Goal: Task Accomplishment & Management: Complete application form

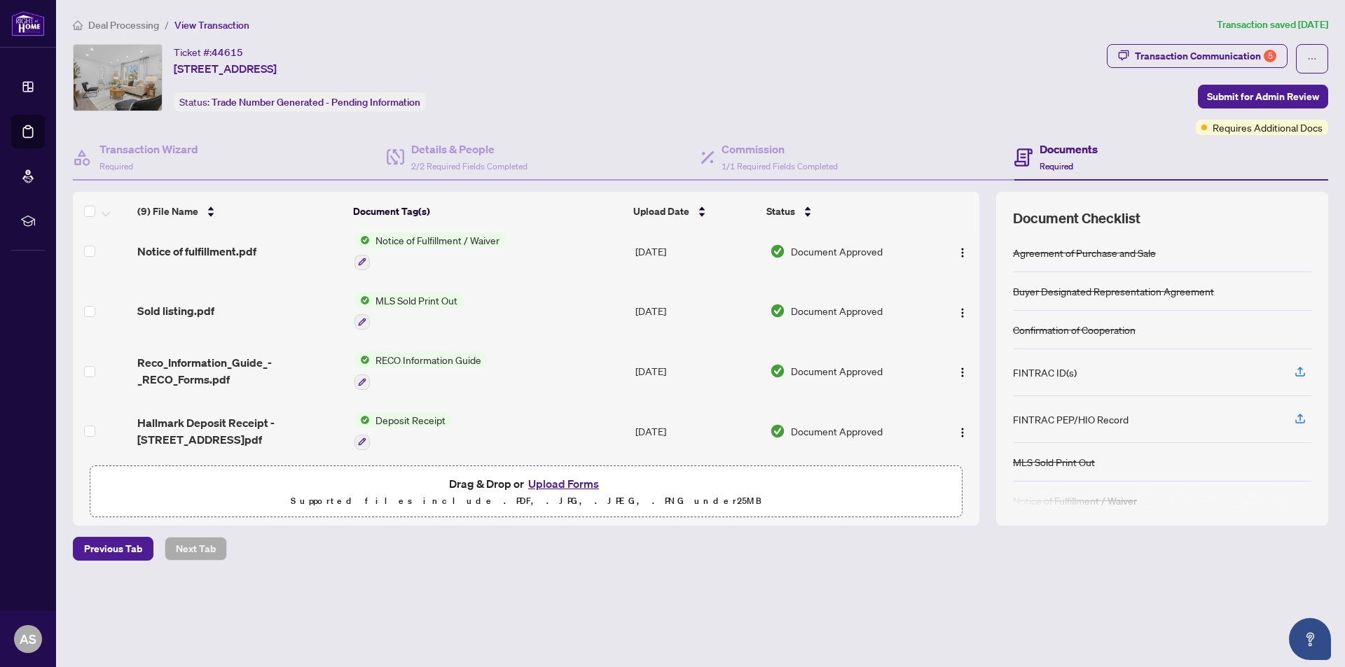
scroll to position [140, 0]
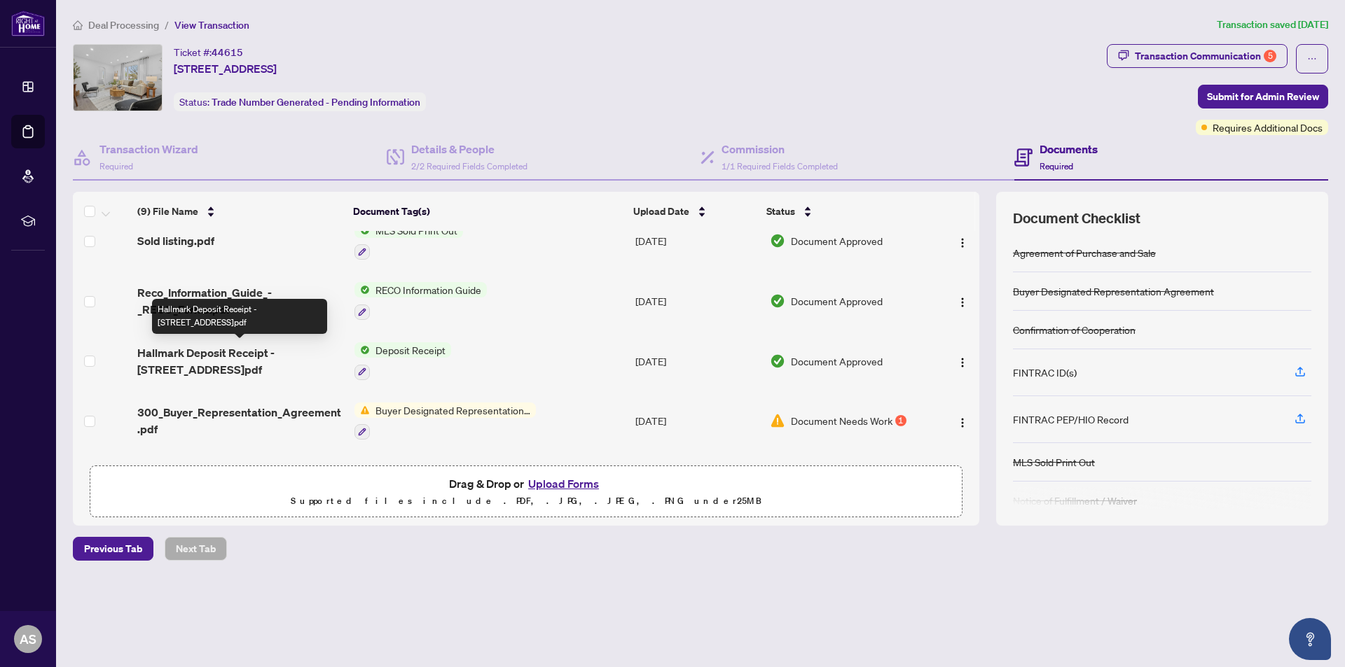
click at [295, 352] on span "Hallmark Deposit Receipt - [STREET_ADDRESS]pdf" at bounding box center [240, 362] width 206 height 34
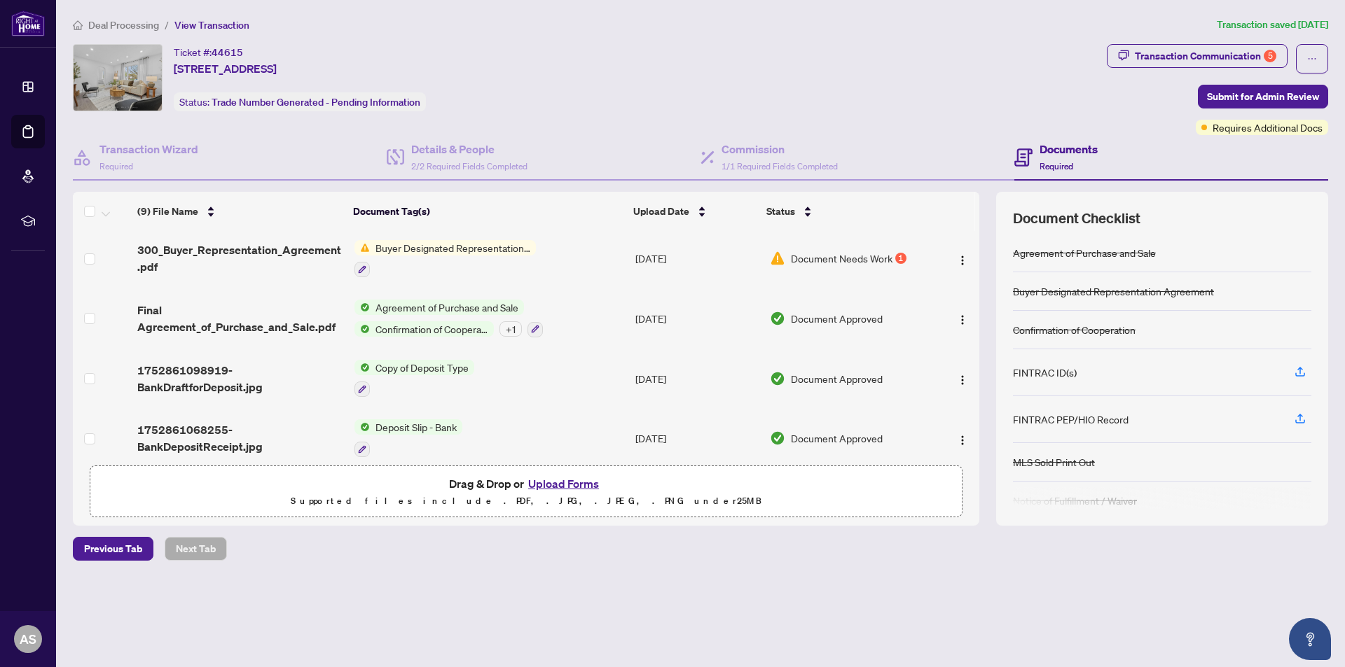
scroll to position [314, 0]
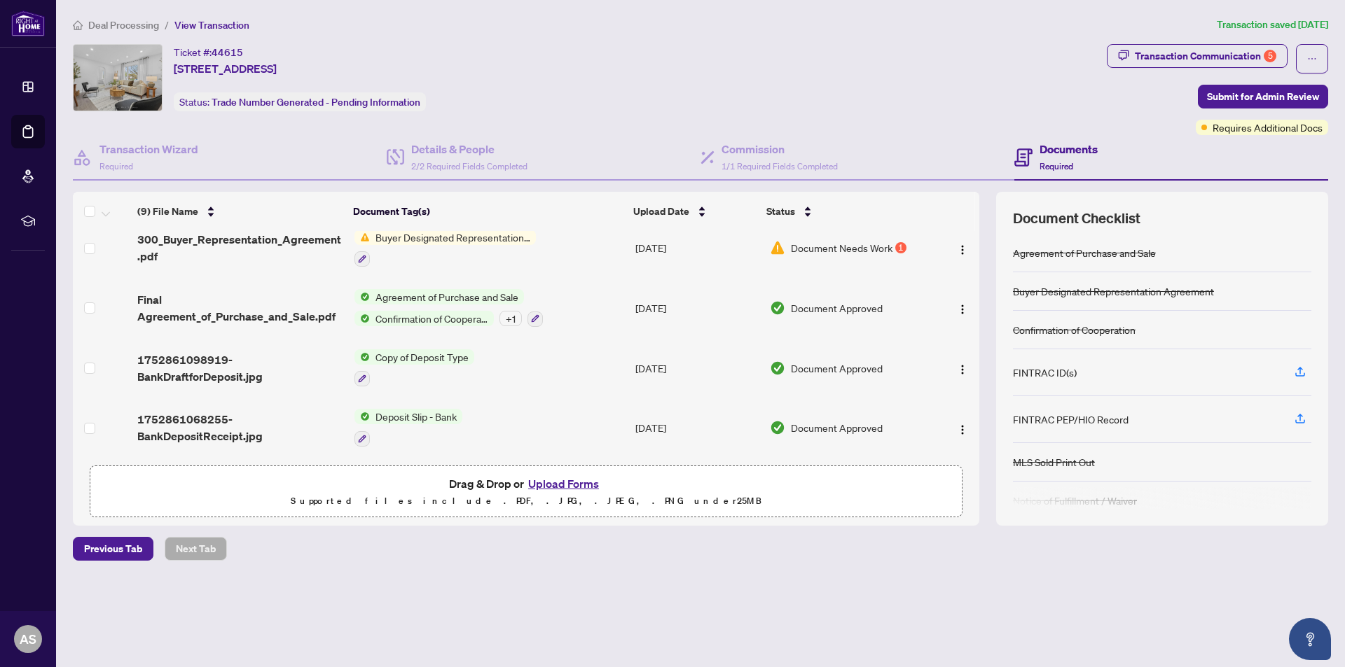
click at [405, 413] on span "Deposit Slip - Bank" at bounding box center [416, 416] width 92 height 15
click at [393, 484] on span "Deposit Slip - Bank" at bounding box center [392, 482] width 92 height 15
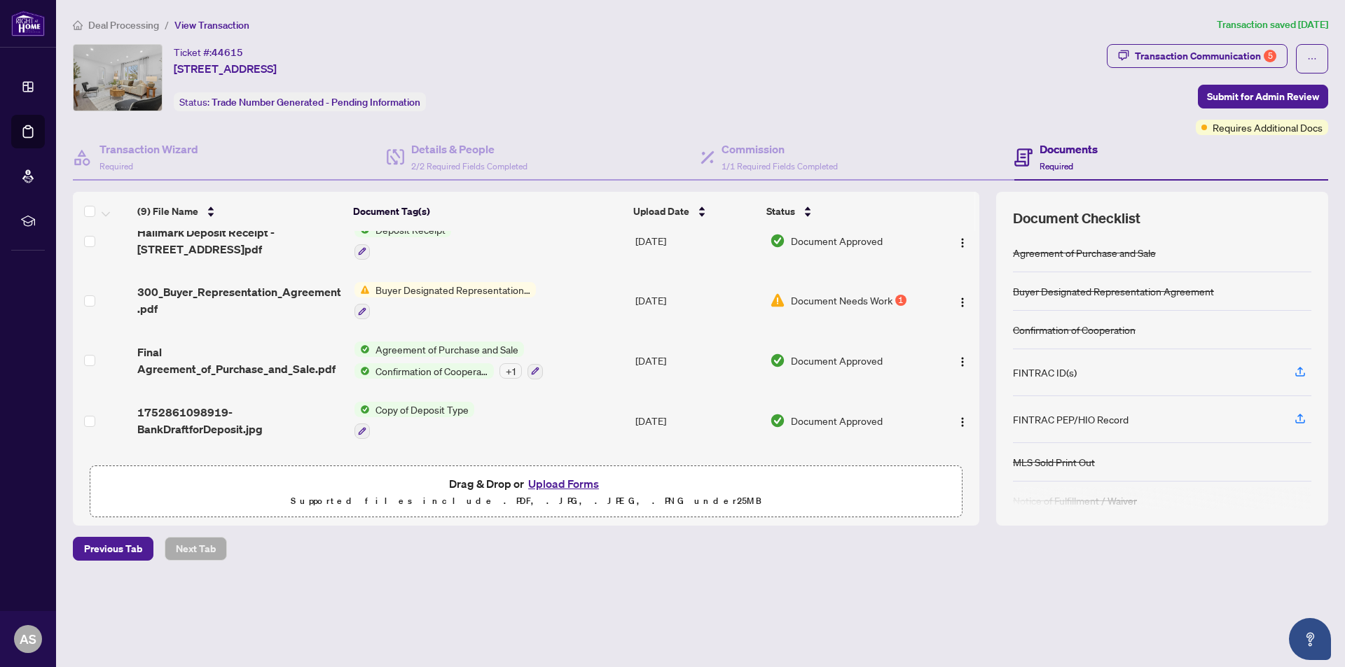
scroll to position [314, 0]
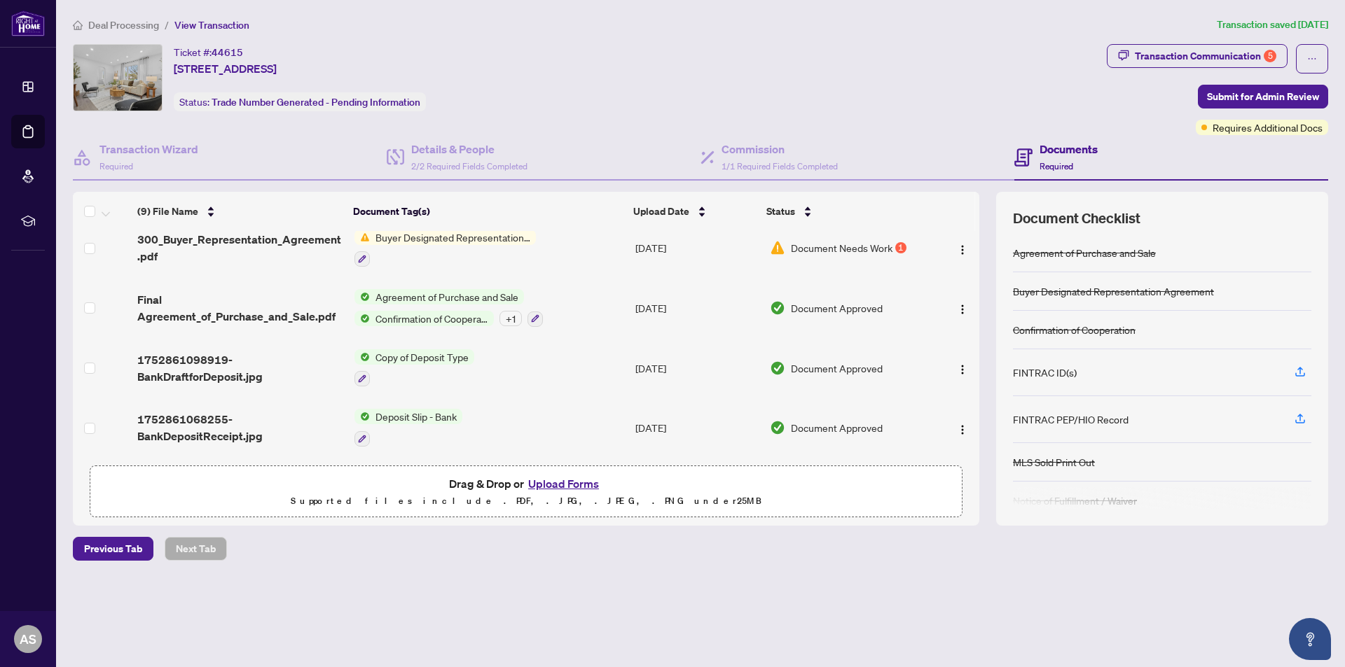
click at [396, 356] on span "Copy of Deposit Type" at bounding box center [422, 356] width 104 height 15
click at [230, 366] on span "1752861098919-BankDraftforDeposit.jpg" at bounding box center [240, 369] width 206 height 34
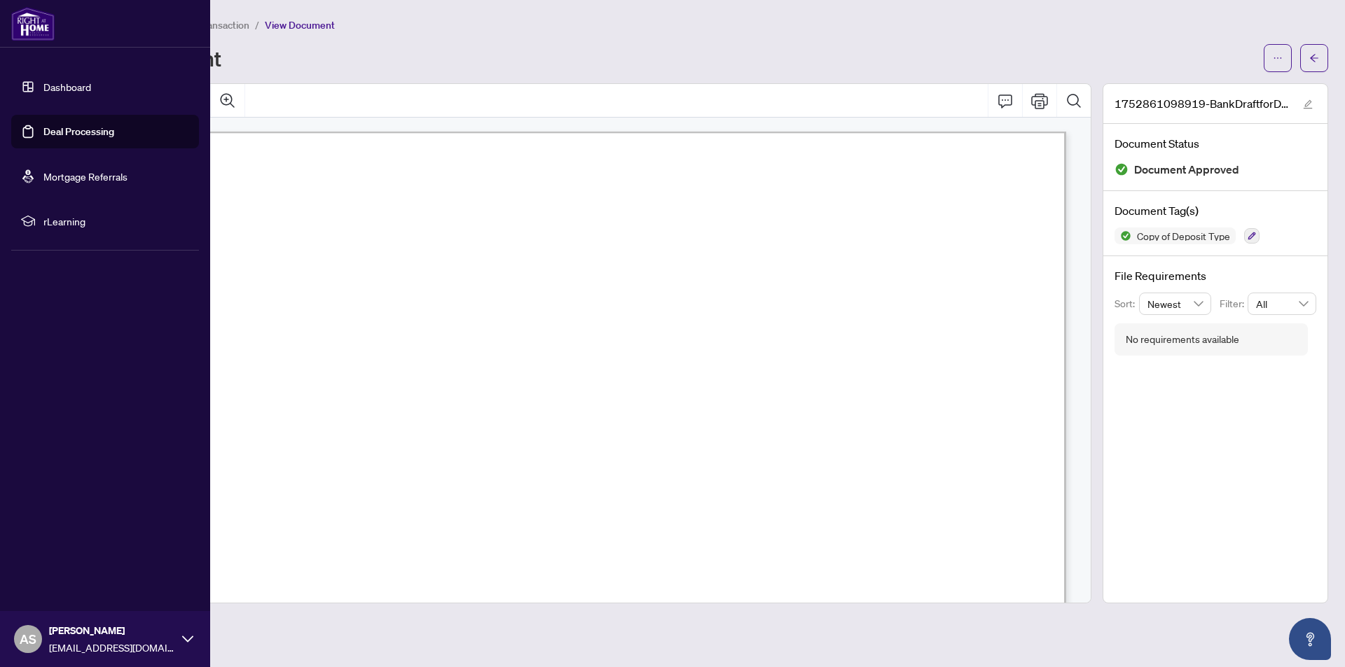
click at [36, 29] on img at bounding box center [32, 24] width 43 height 34
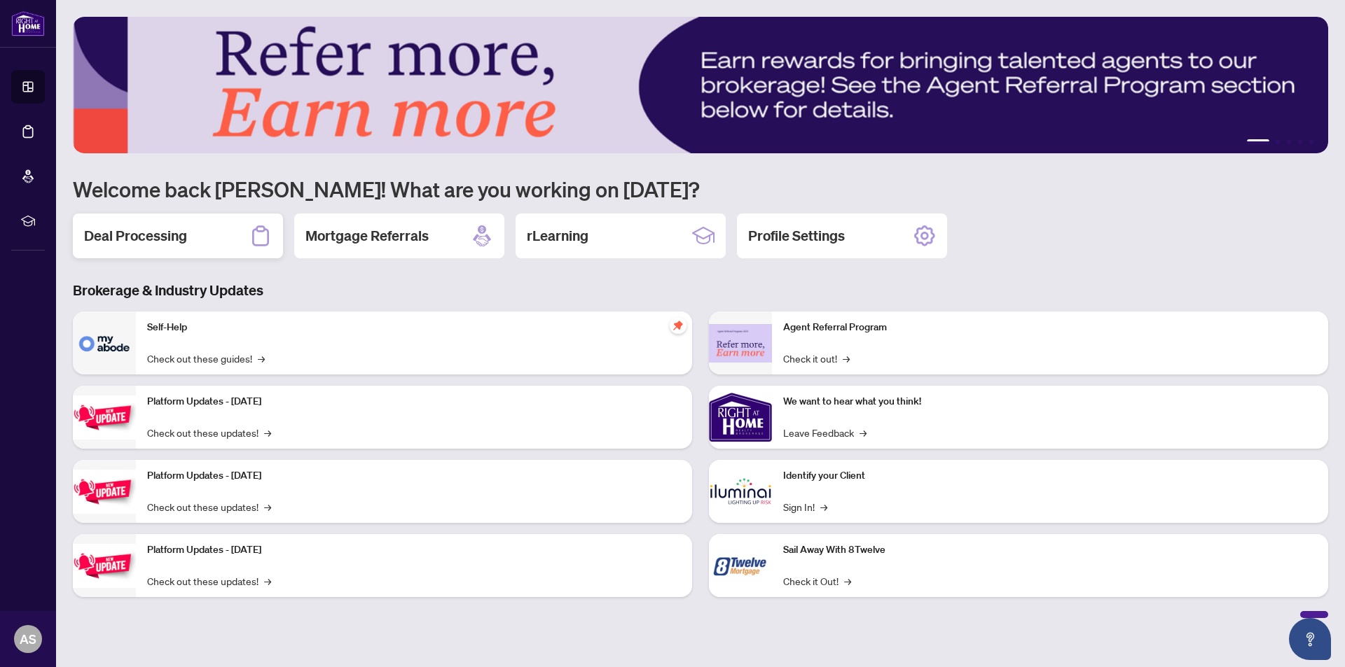
click at [157, 228] on h2 "Deal Processing" at bounding box center [135, 236] width 103 height 20
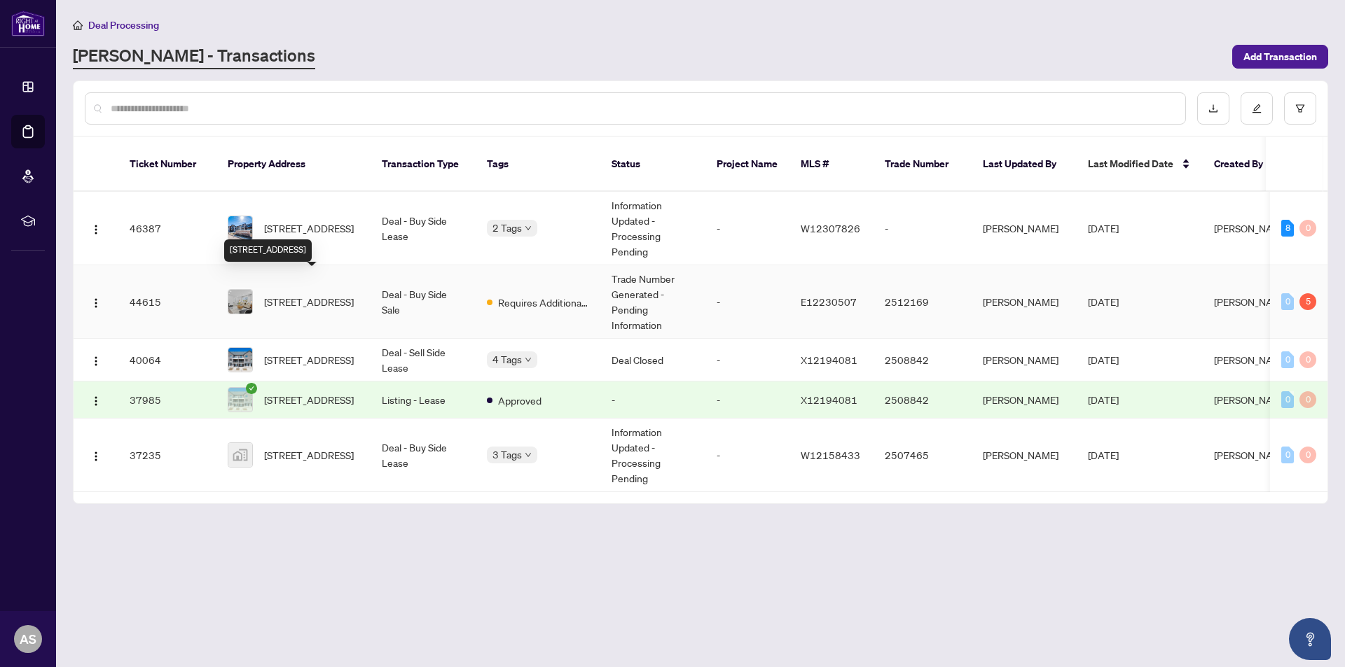
click at [269, 294] on span "[STREET_ADDRESS]" at bounding box center [309, 301] width 90 height 15
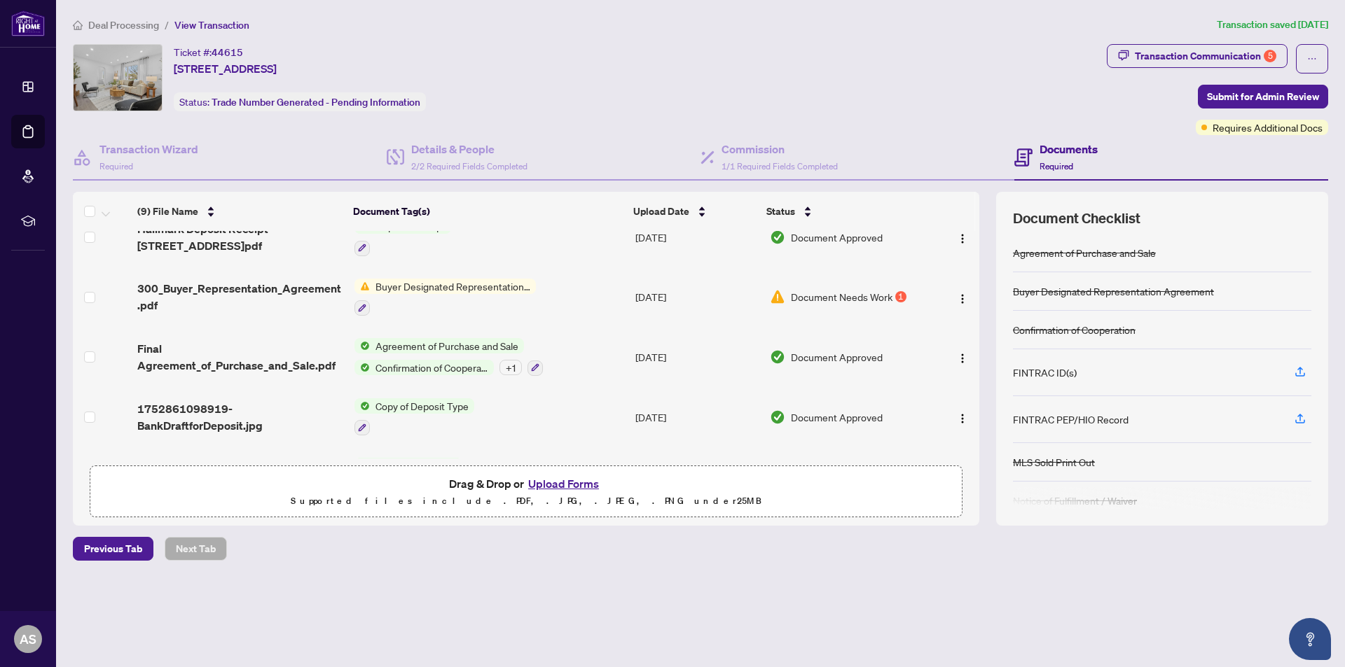
scroll to position [280, 0]
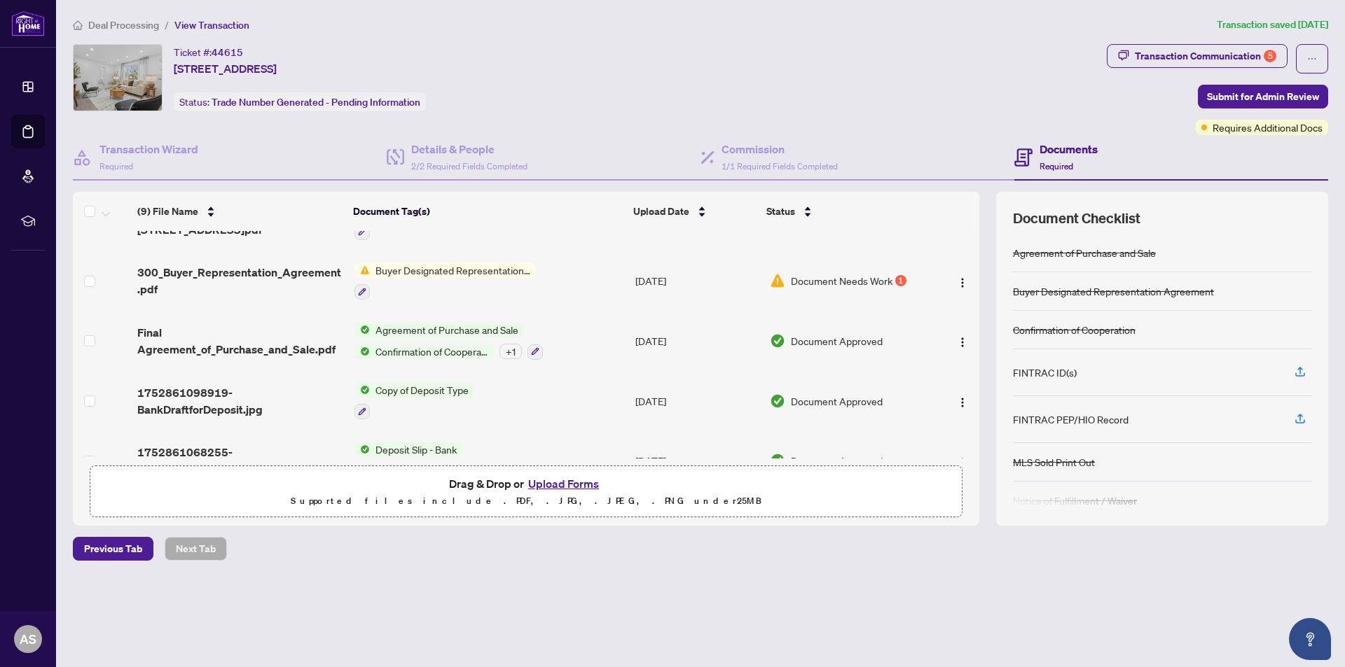
click at [416, 272] on span "Buyer Designated Representation Agreement" at bounding box center [453, 270] width 166 height 15
click at [268, 272] on span "300_Buyer_Representation_Agreement.pdf" at bounding box center [240, 281] width 206 height 34
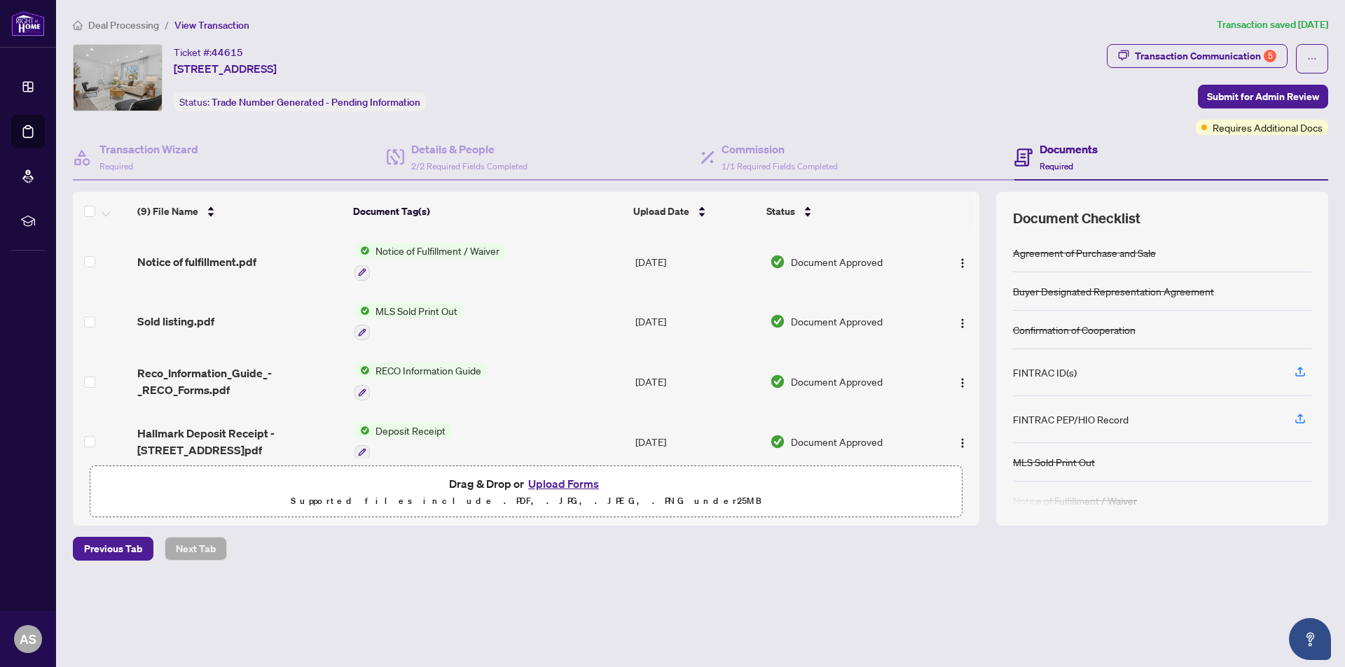
scroll to position [210, 0]
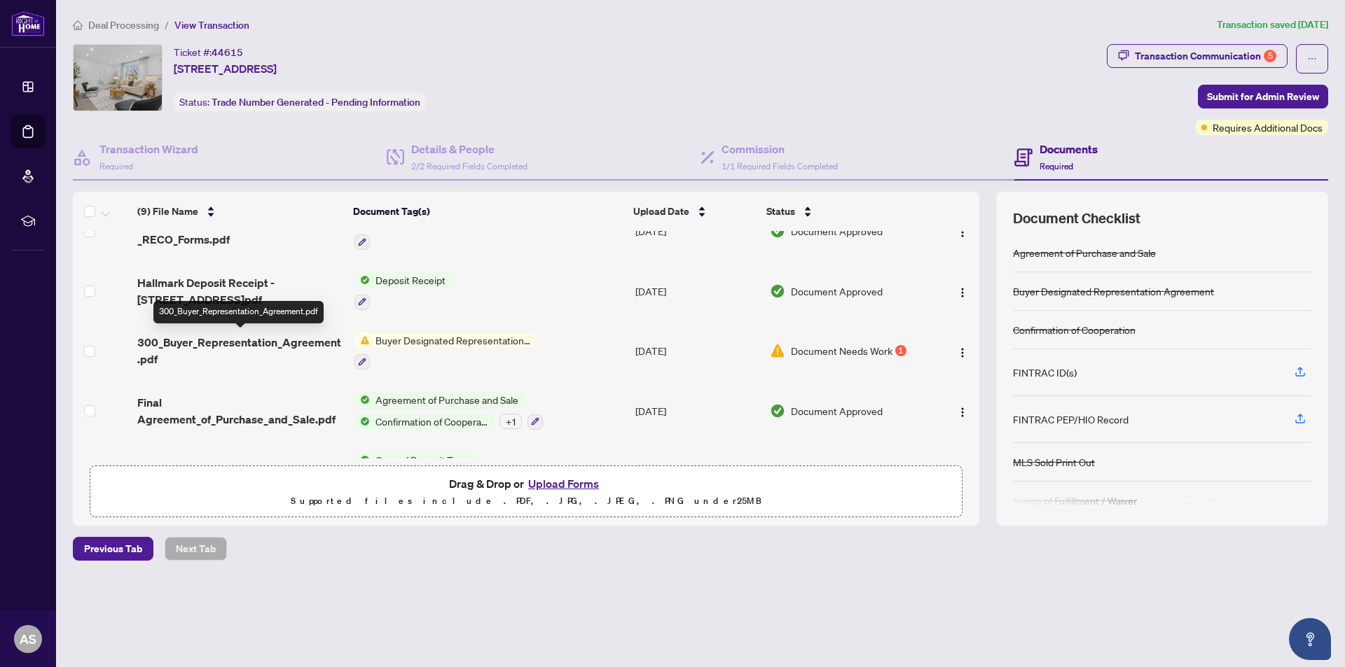
click at [240, 340] on span "300_Buyer_Representation_Agreement.pdf" at bounding box center [240, 351] width 206 height 34
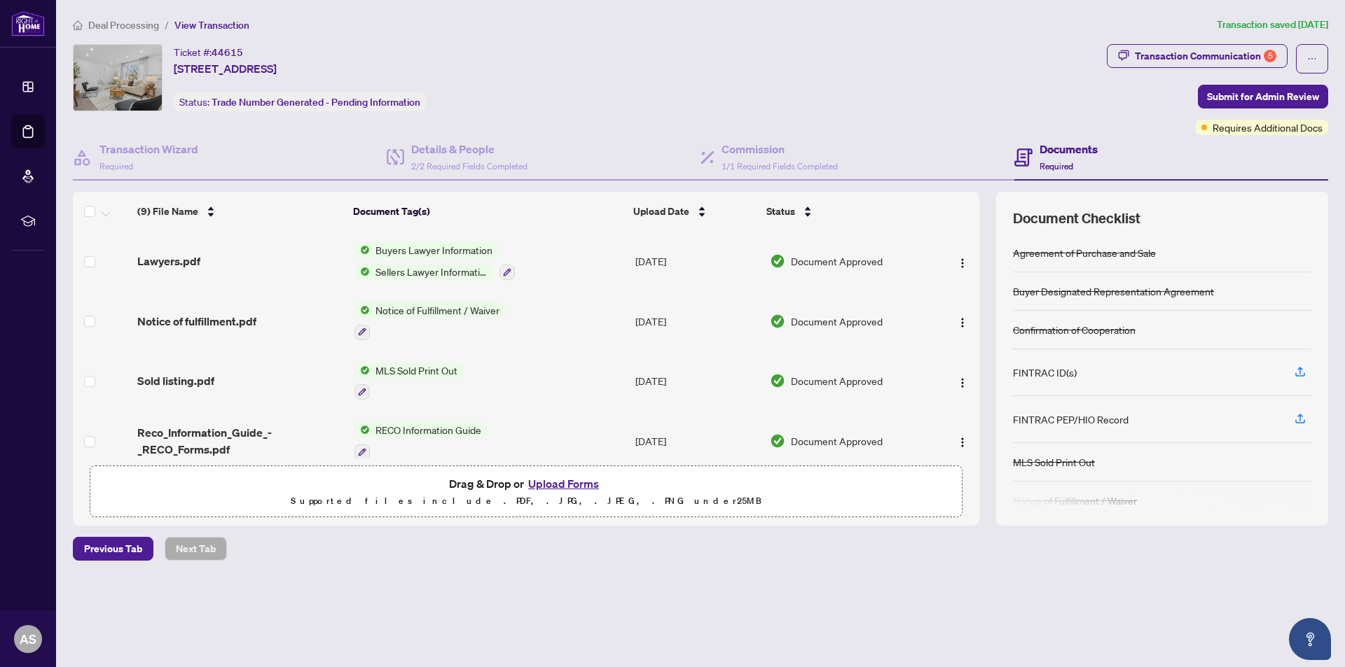
click at [504, 494] on p "Supported files include .PDF, .JPG, .JPEG, .PNG under 25 MB" at bounding box center [526, 501] width 854 height 17
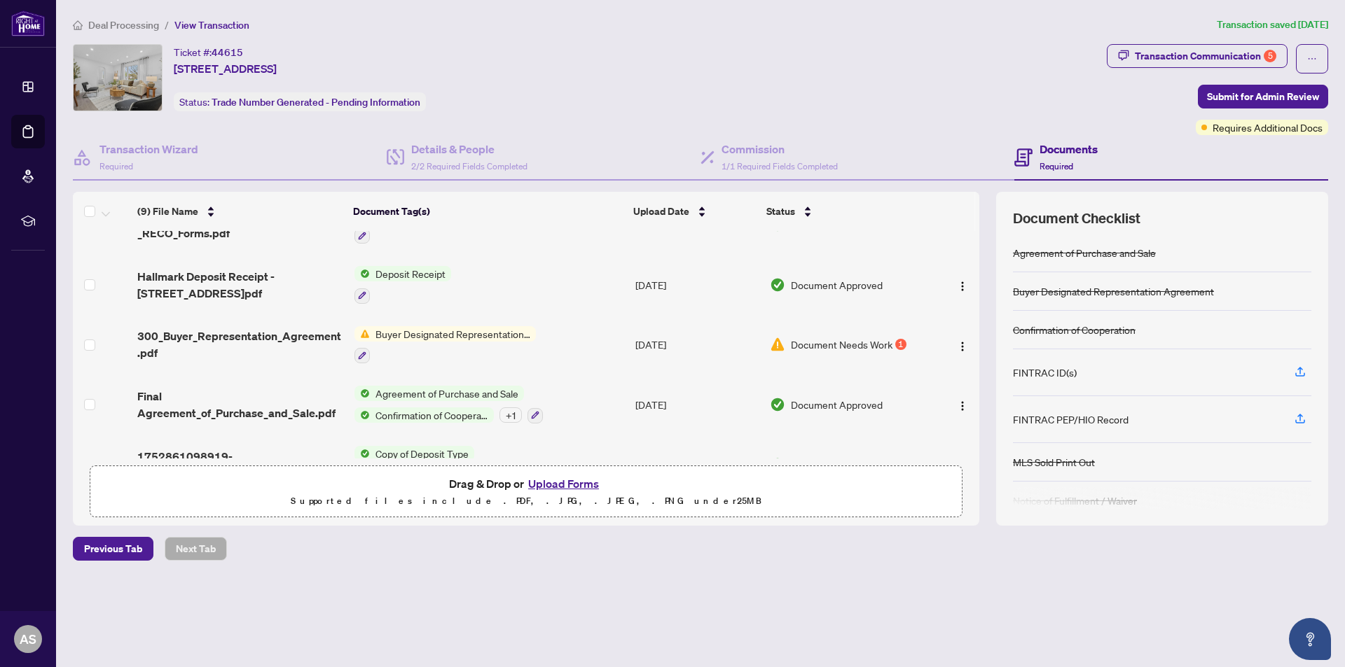
scroll to position [314, 0]
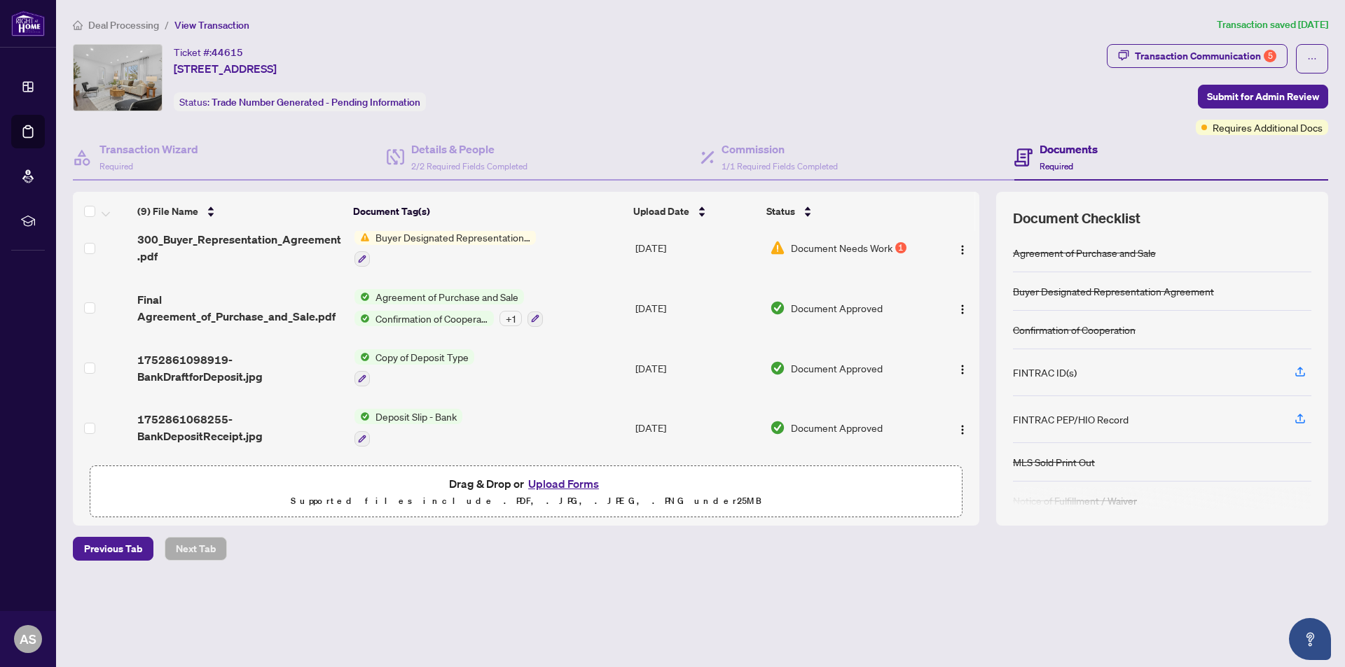
click at [815, 494] on p "Supported files include .PDF, .JPG, .JPEG, .PNG under 25 MB" at bounding box center [526, 501] width 854 height 17
click at [543, 487] on button "Upload Forms" at bounding box center [563, 484] width 79 height 18
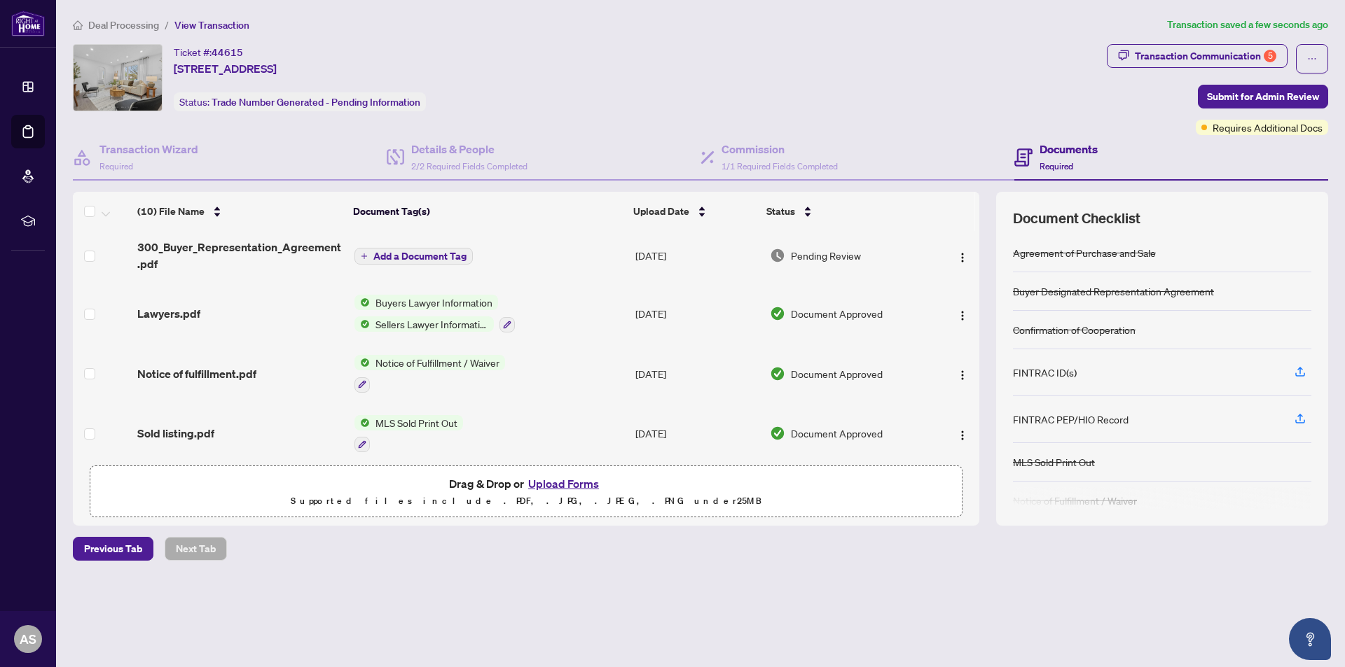
scroll to position [0, 0]
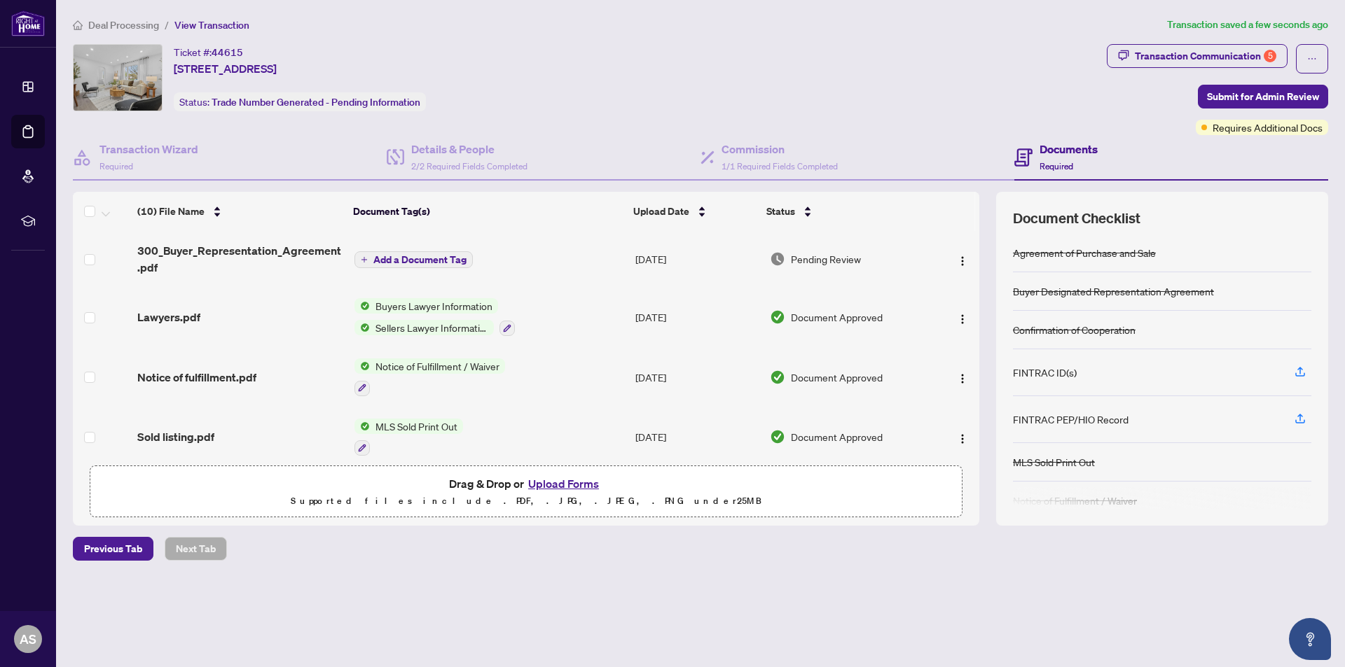
click at [406, 263] on span "Add a Document Tag" at bounding box center [419, 260] width 93 height 10
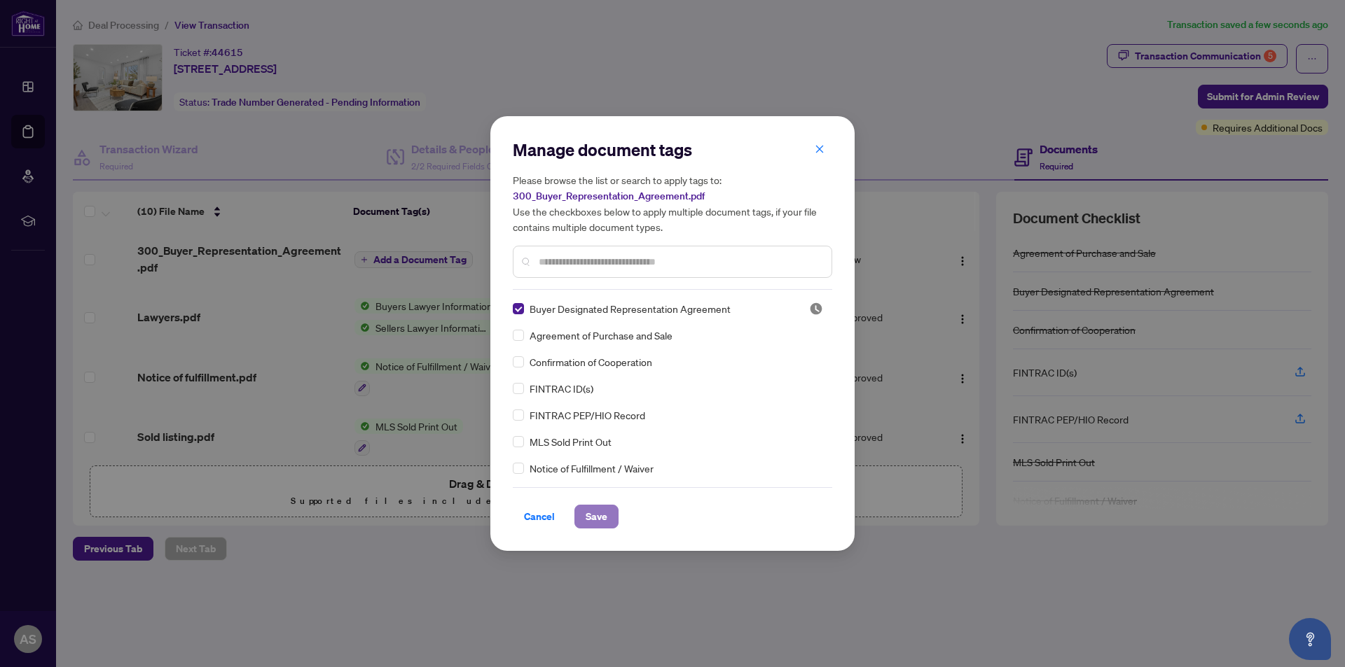
click at [595, 520] on span "Save" at bounding box center [596, 517] width 22 height 22
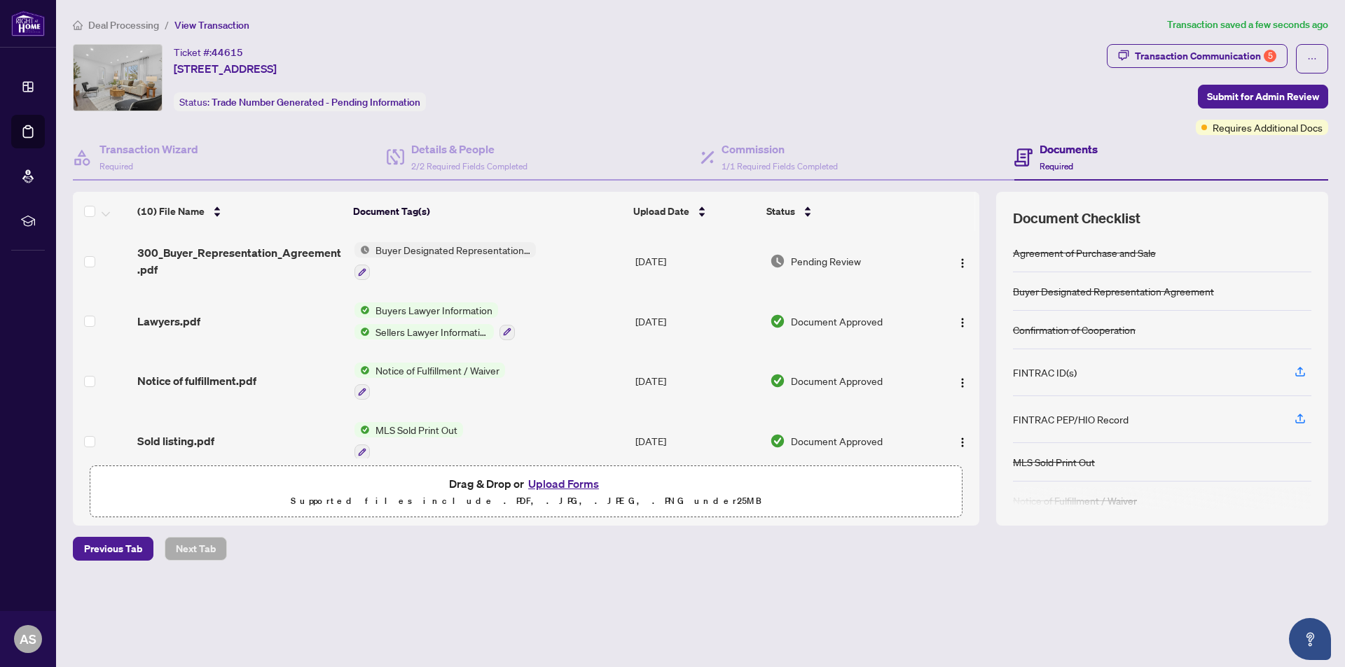
click at [407, 255] on span "Buyer Designated Representation Agreement" at bounding box center [453, 249] width 166 height 15
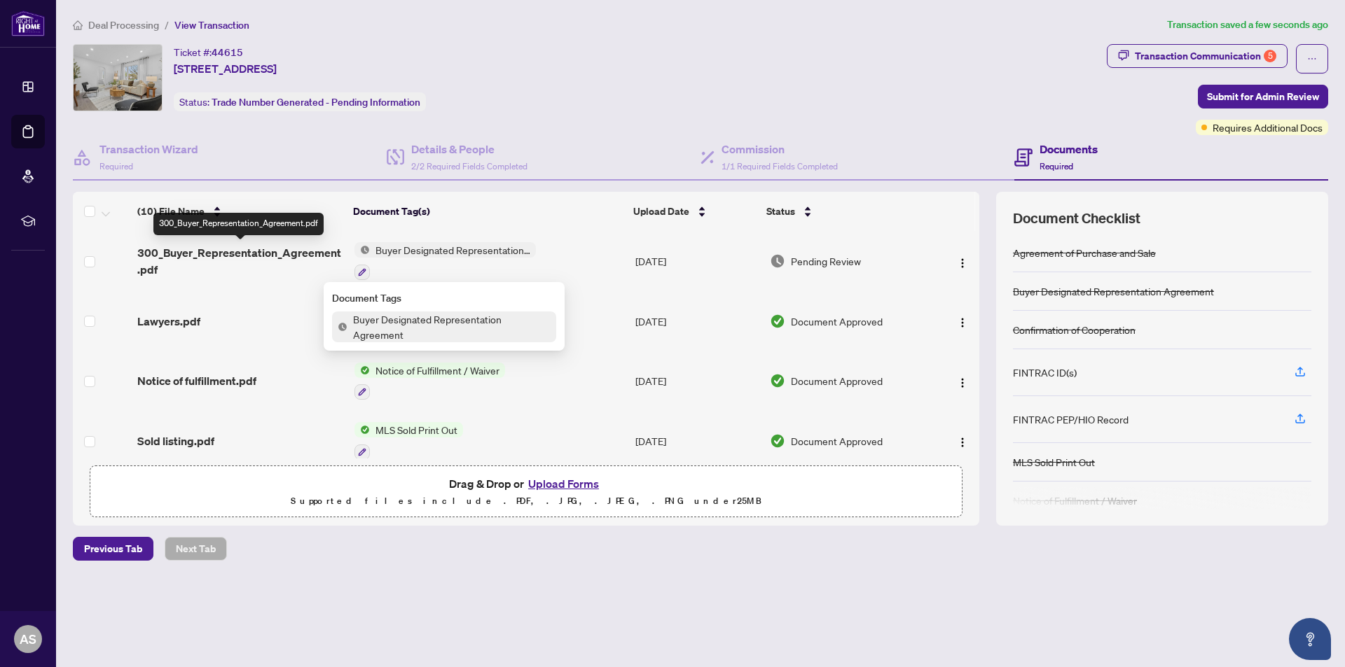
click at [253, 247] on span "300_Buyer_Representation_Agreement.pdf" at bounding box center [240, 261] width 206 height 34
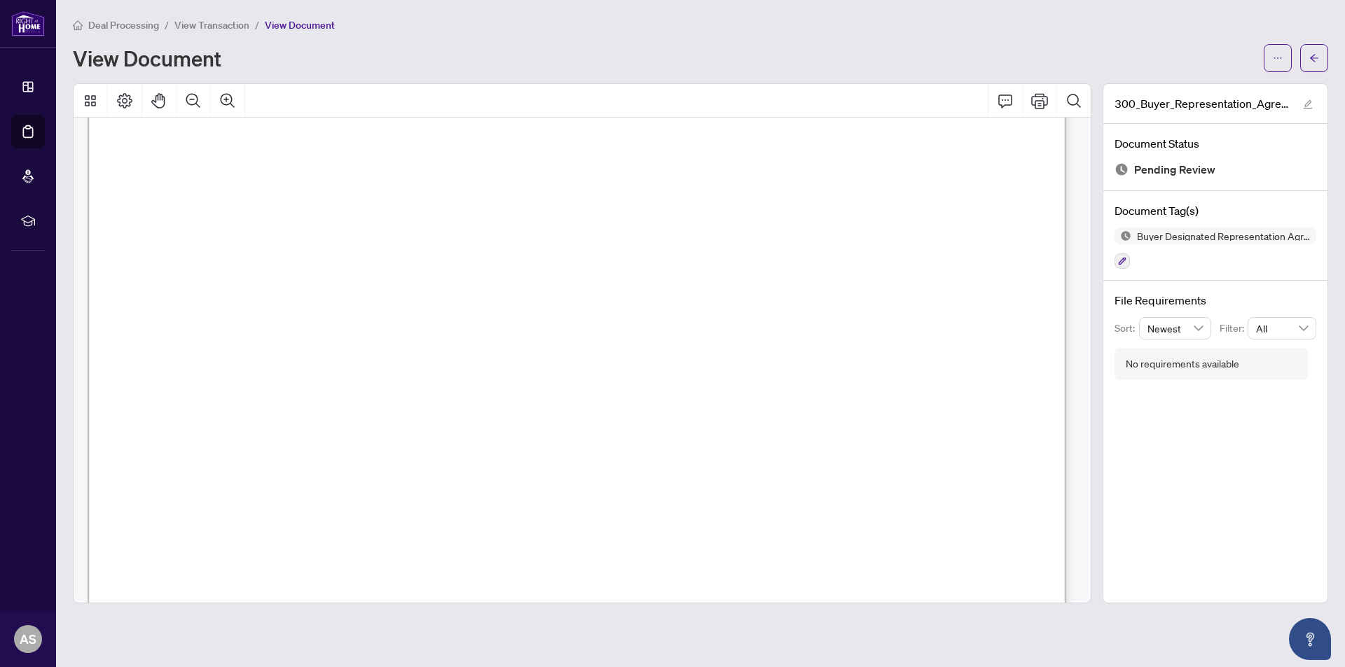
scroll to position [6001, 0]
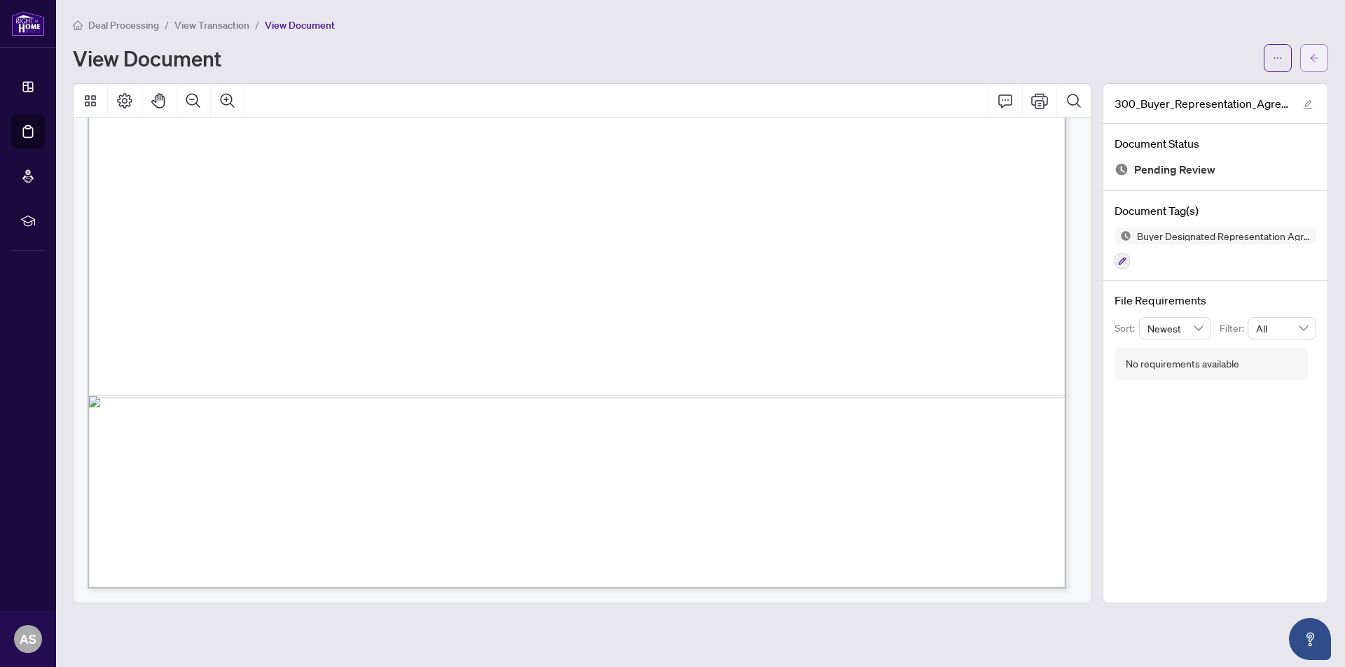
click at [1310, 62] on icon "arrow-left" at bounding box center [1314, 58] width 10 height 10
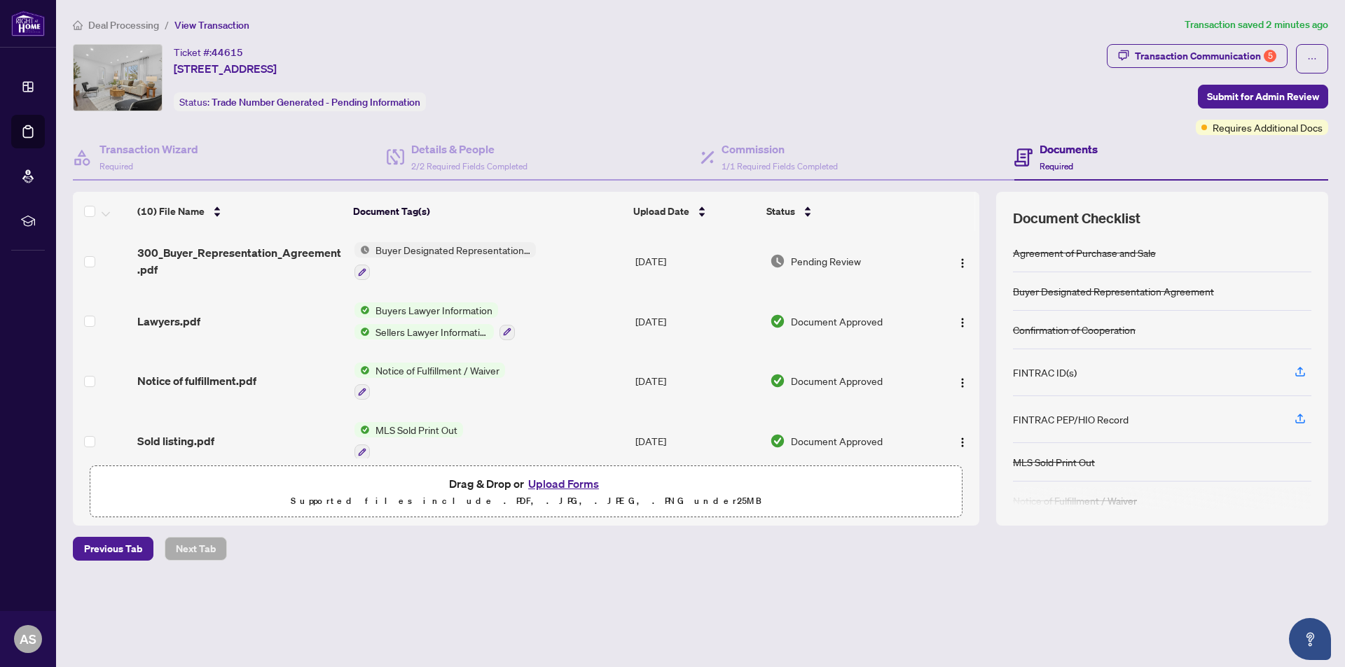
click at [544, 482] on button "Upload Forms" at bounding box center [563, 484] width 79 height 18
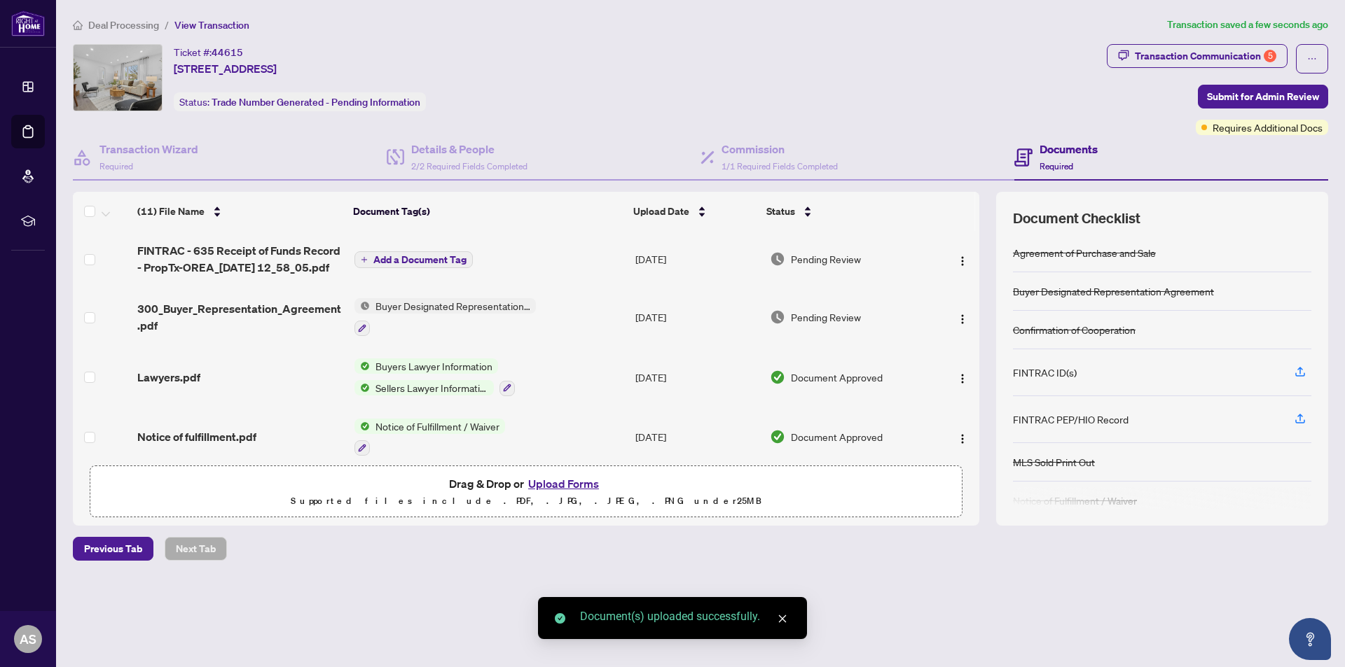
click at [386, 258] on span "Add a Document Tag" at bounding box center [419, 260] width 93 height 10
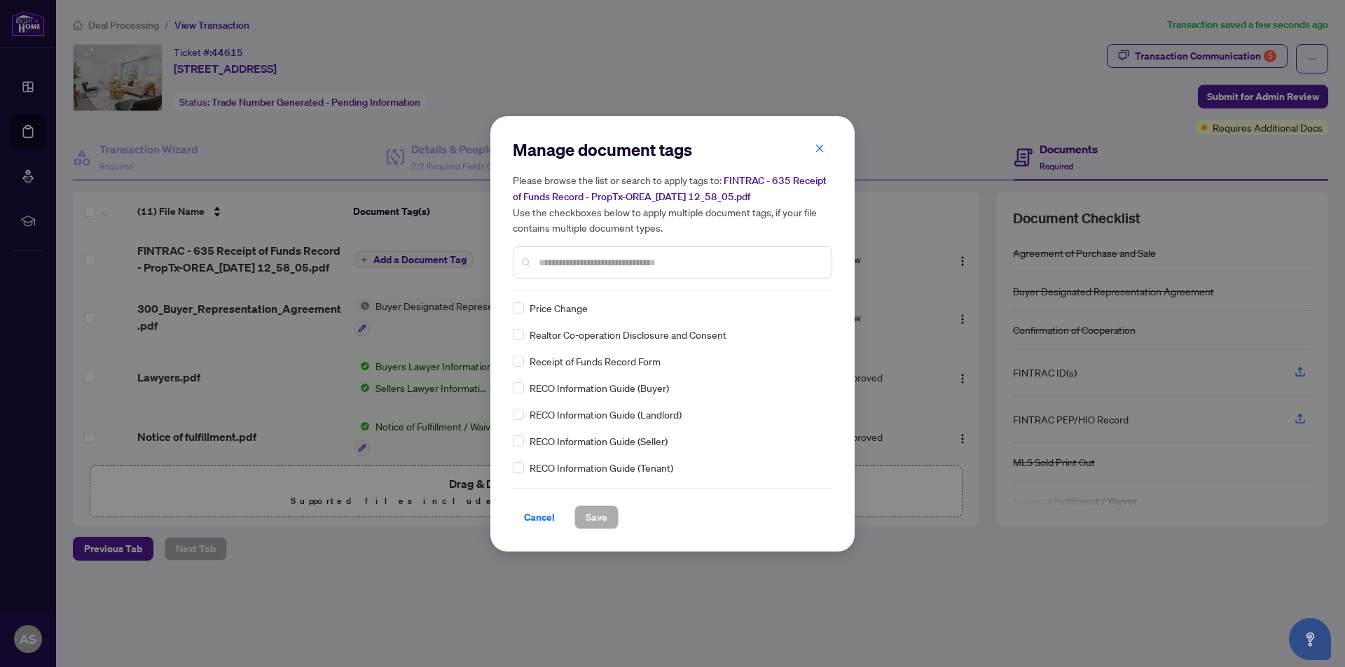
scroll to position [2451, 0]
click at [520, 365] on label at bounding box center [518, 359] width 11 height 15
click at [598, 527] on span "Save" at bounding box center [596, 517] width 22 height 22
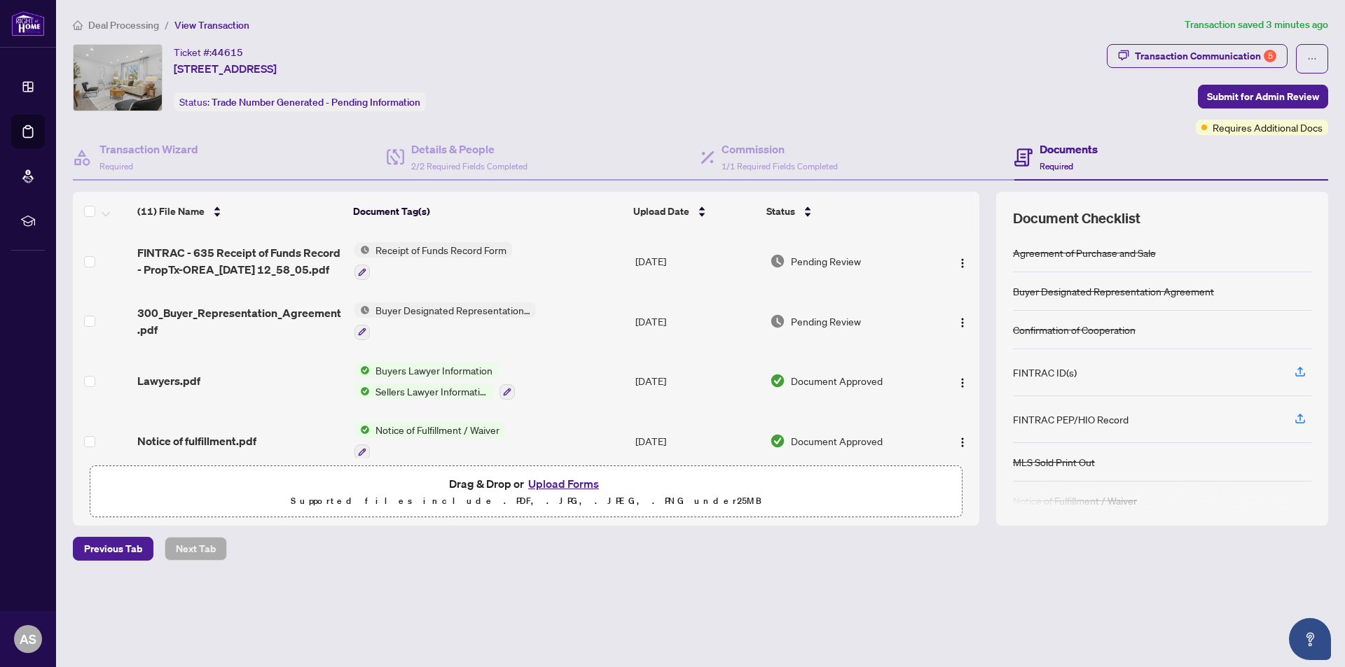
click at [585, 489] on button "Upload Forms" at bounding box center [563, 484] width 79 height 18
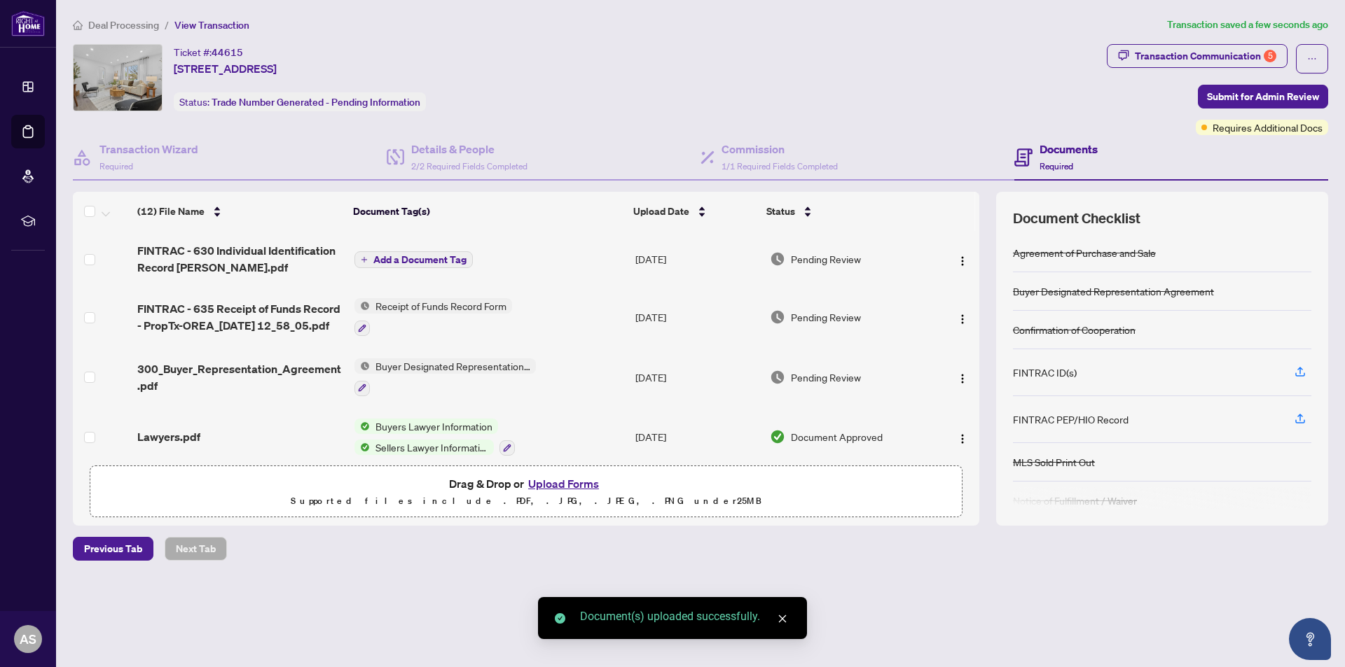
click at [363, 261] on icon "plus" at bounding box center [364, 259] width 7 height 7
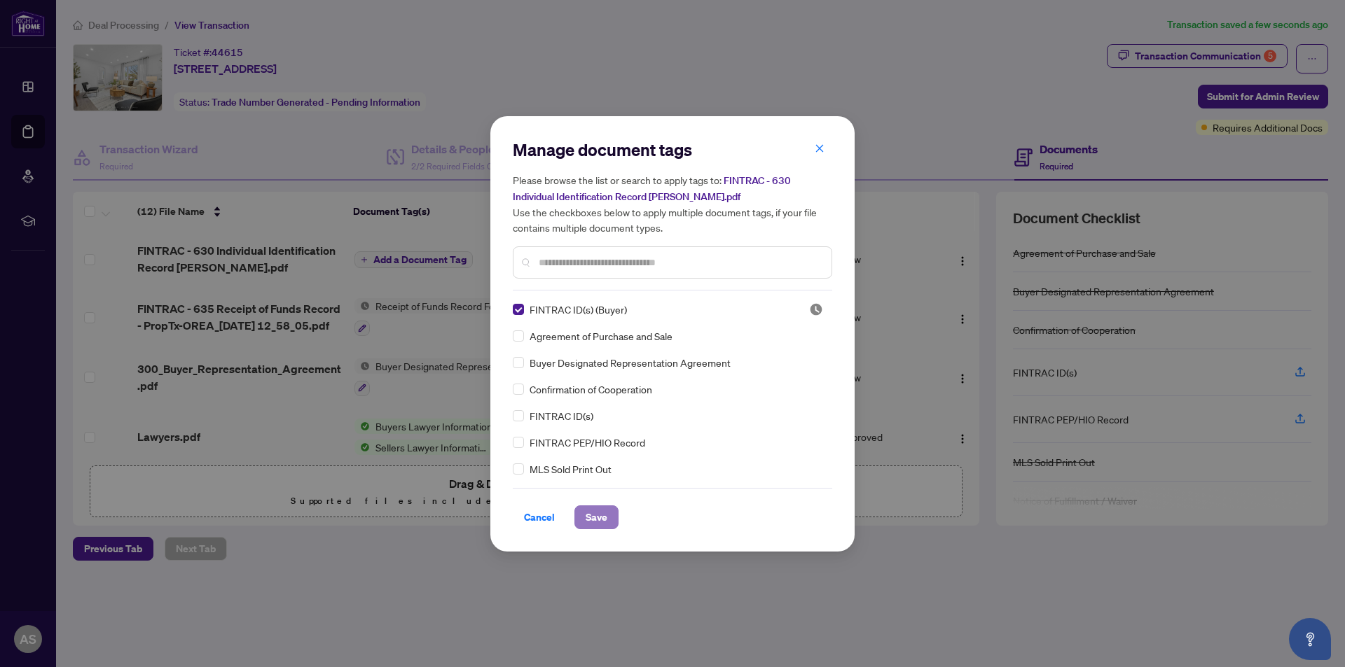
click at [585, 517] on span "Save" at bounding box center [596, 517] width 22 height 22
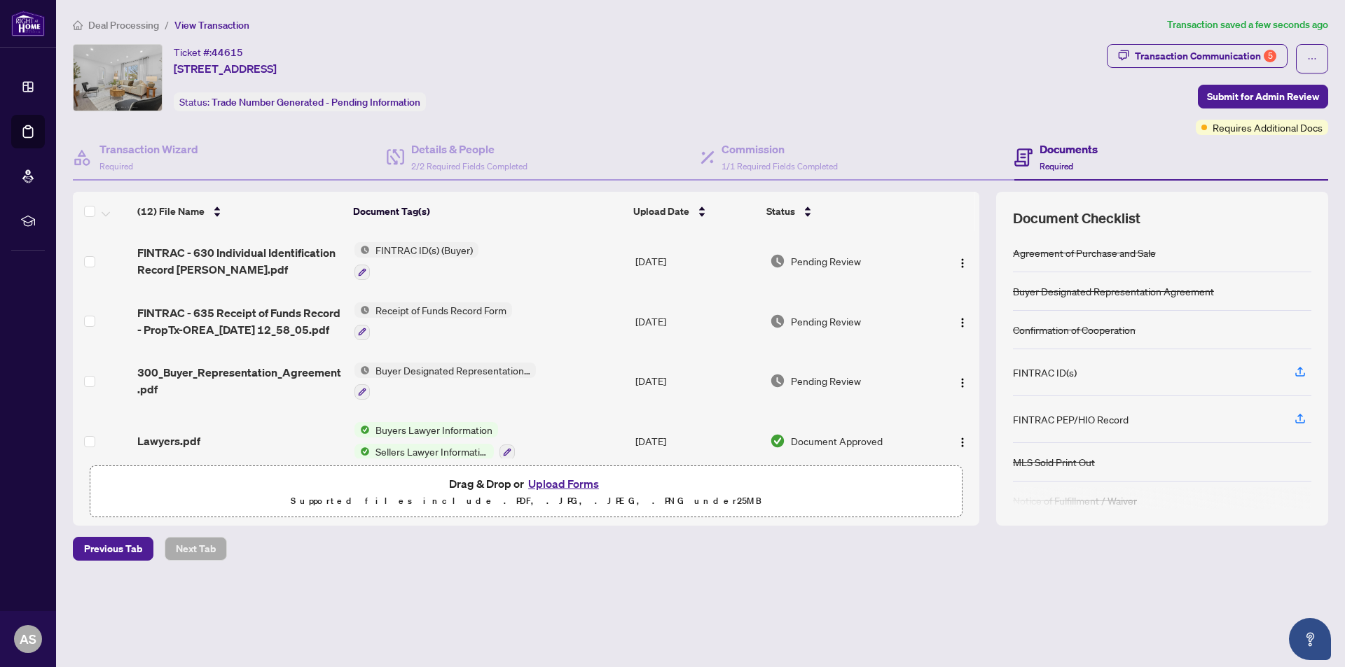
click at [561, 479] on button "Upload Forms" at bounding box center [563, 484] width 79 height 18
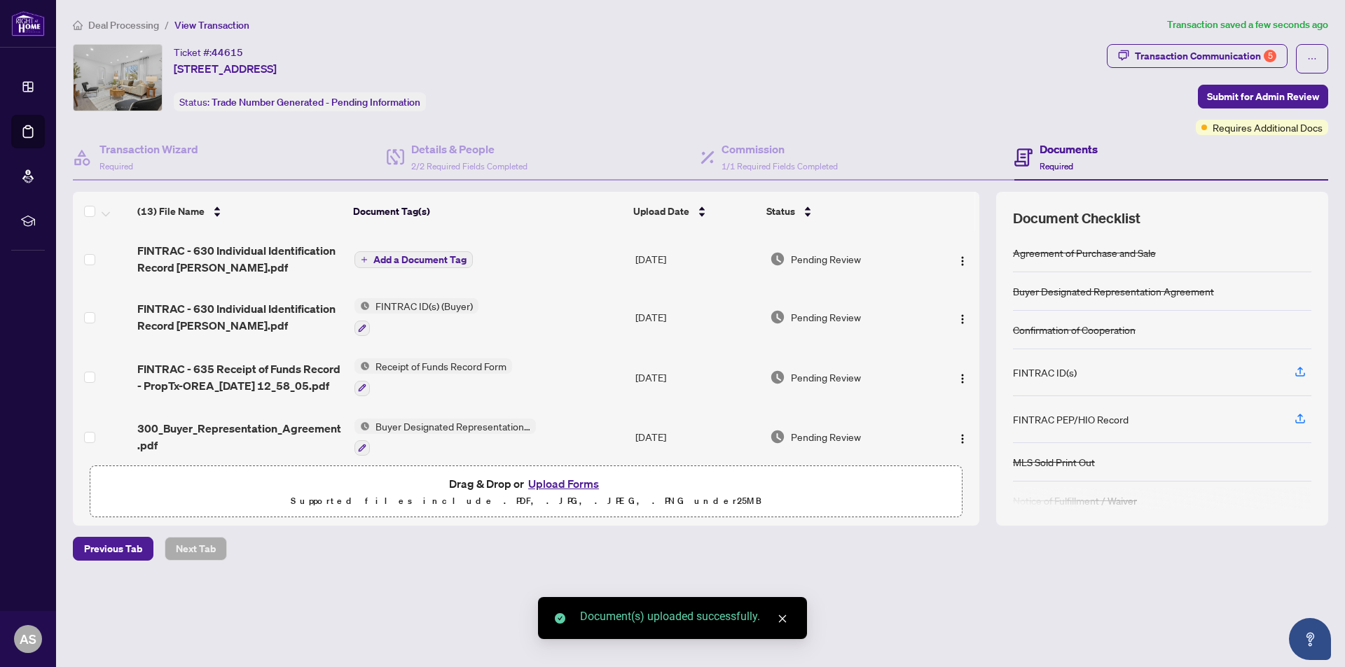
click at [361, 262] on icon "plus" at bounding box center [364, 259] width 7 height 7
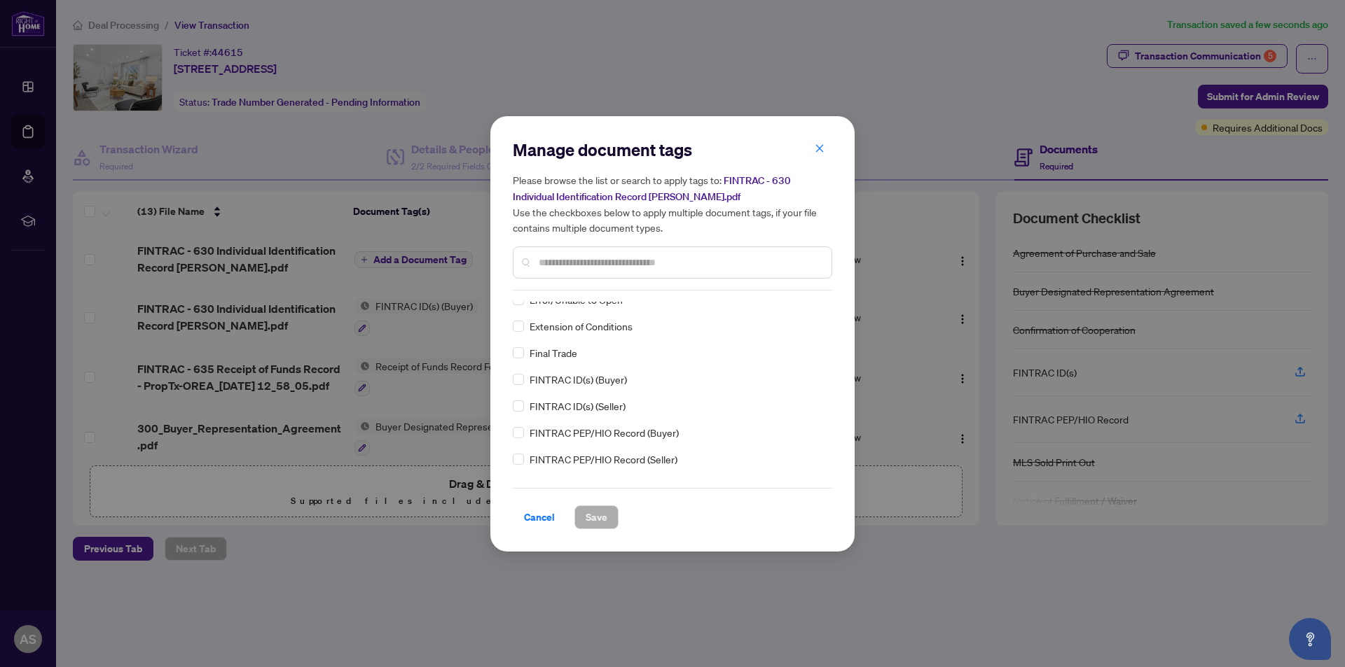
scroll to position [1471, 0]
click at [520, 361] on label at bounding box center [518, 355] width 11 height 15
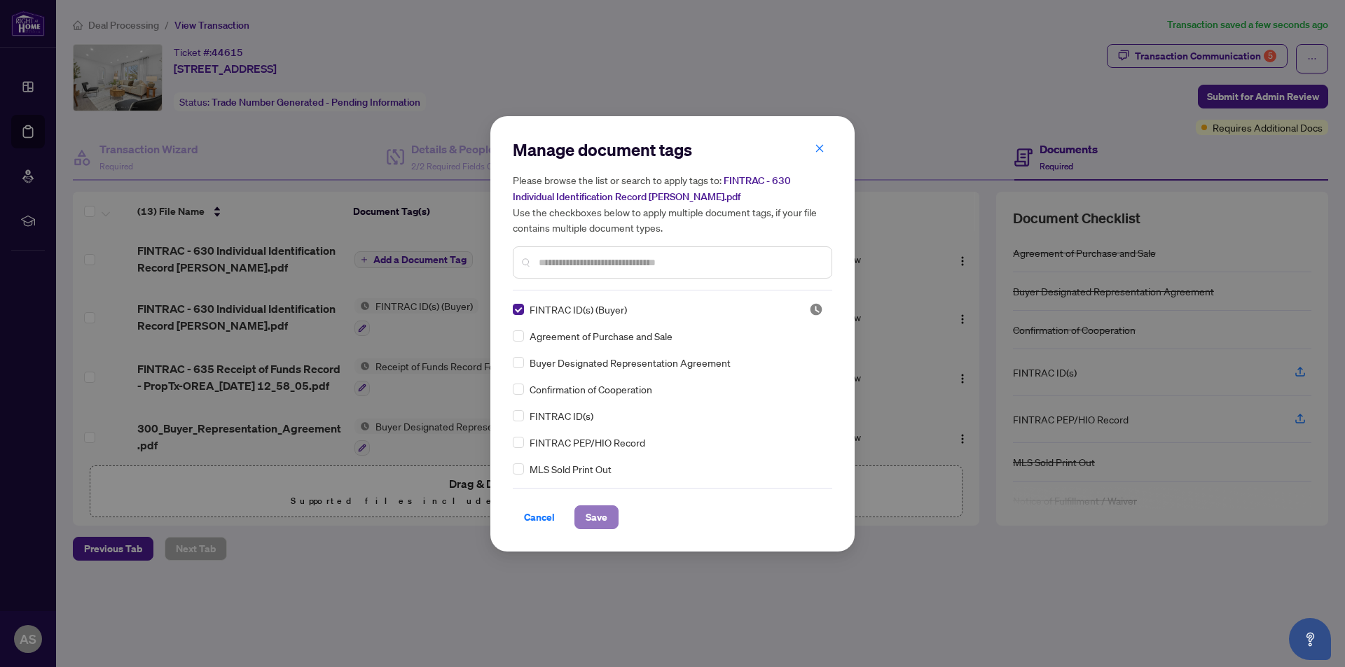
click at [591, 511] on span "Save" at bounding box center [596, 517] width 22 height 22
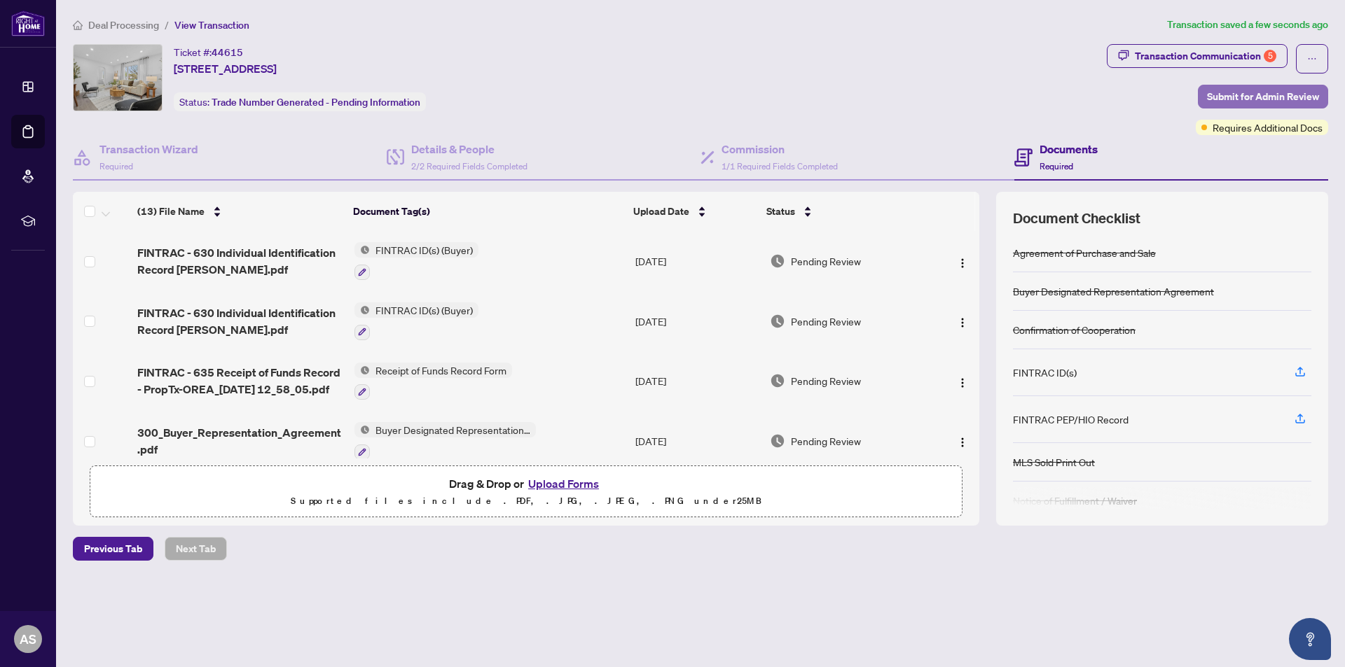
click at [1242, 89] on span "Submit for Admin Review" at bounding box center [1263, 96] width 112 height 22
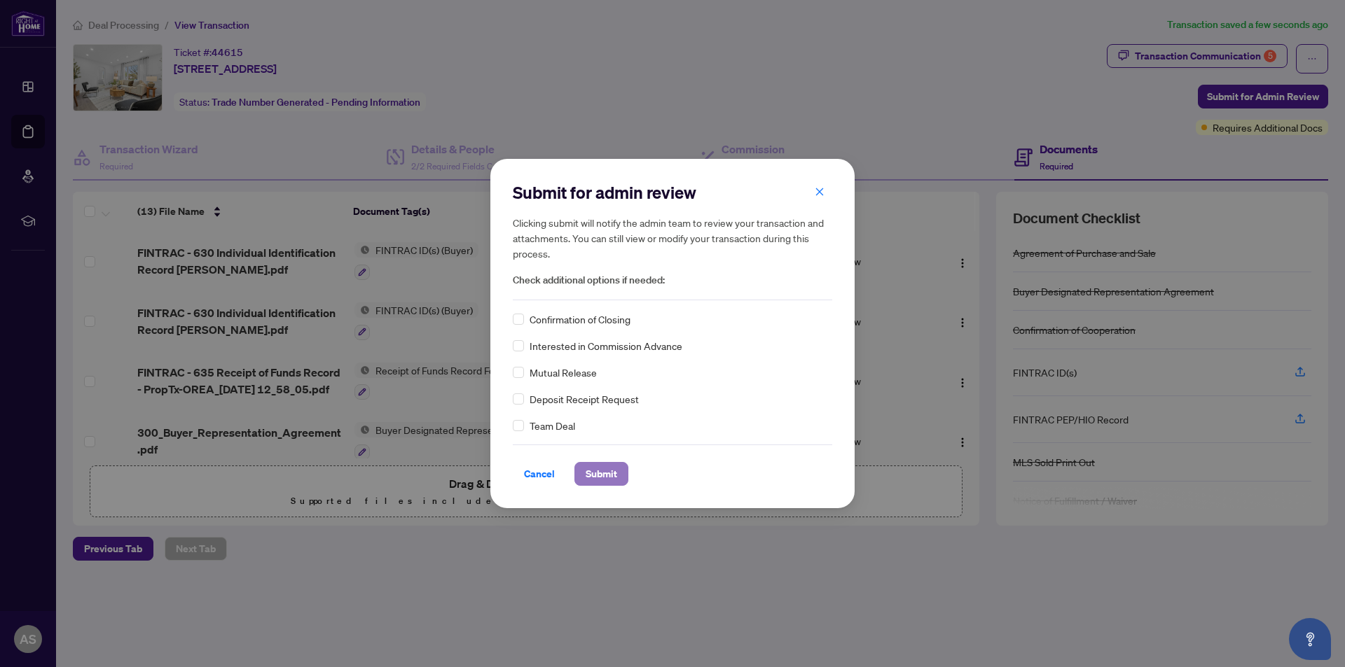
click at [601, 478] on span "Submit" at bounding box center [601, 474] width 32 height 22
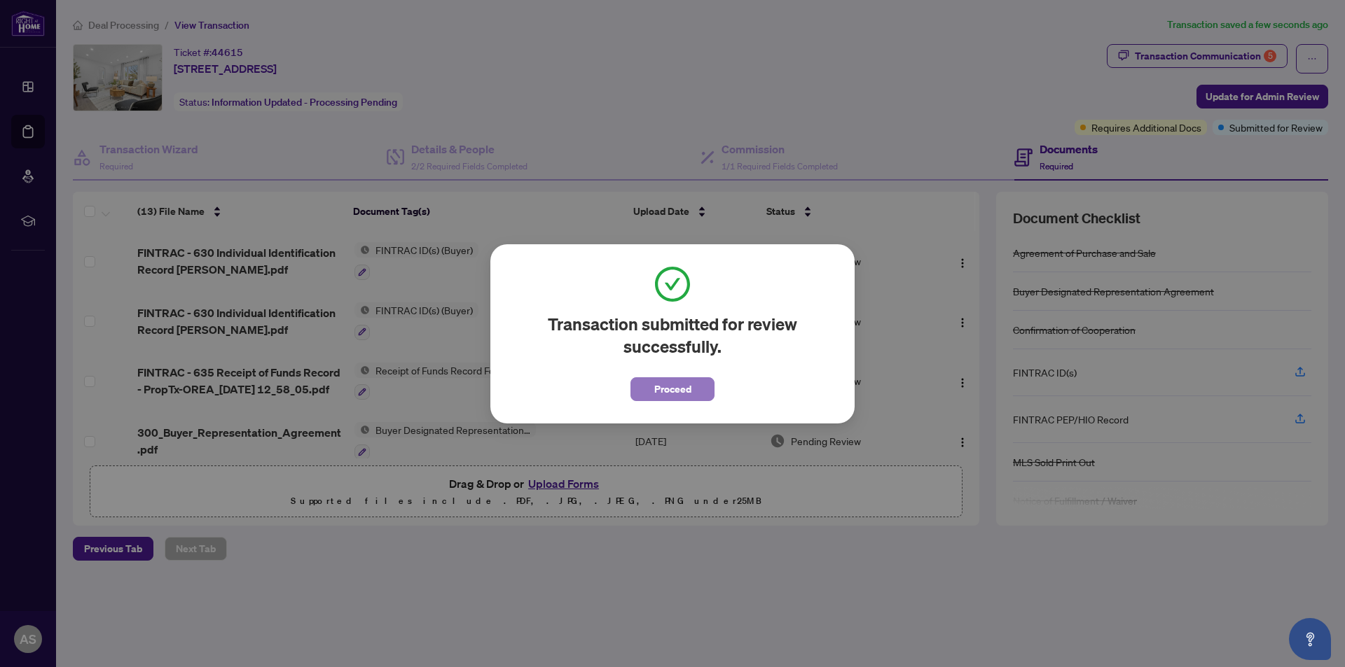
click at [671, 393] on span "Proceed" at bounding box center [672, 389] width 37 height 22
